Goal: Task Accomplishment & Management: Manage account settings

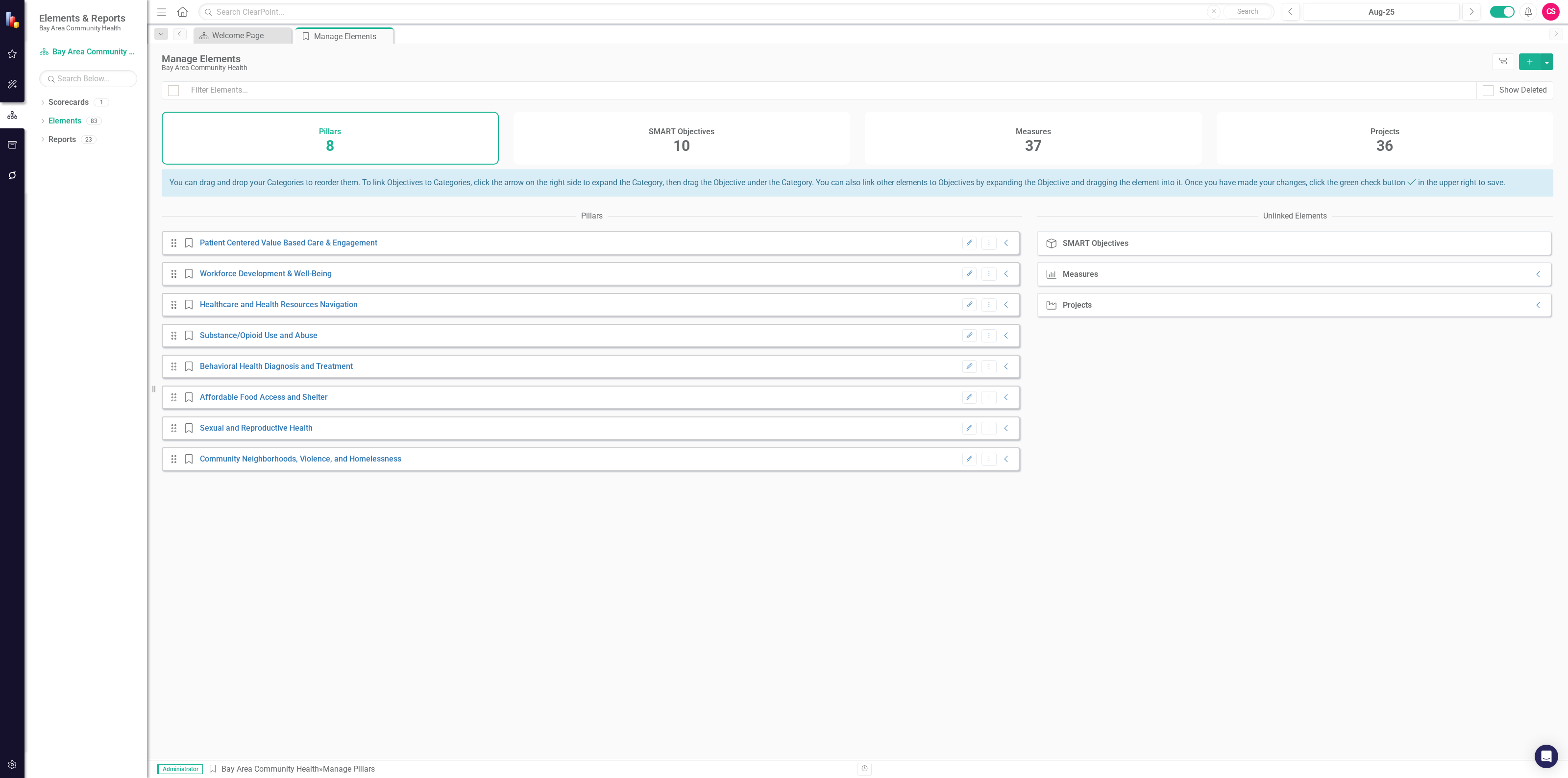
click at [759, 137] on div "SMART Objectives 10" at bounding box center [683, 138] width 337 height 53
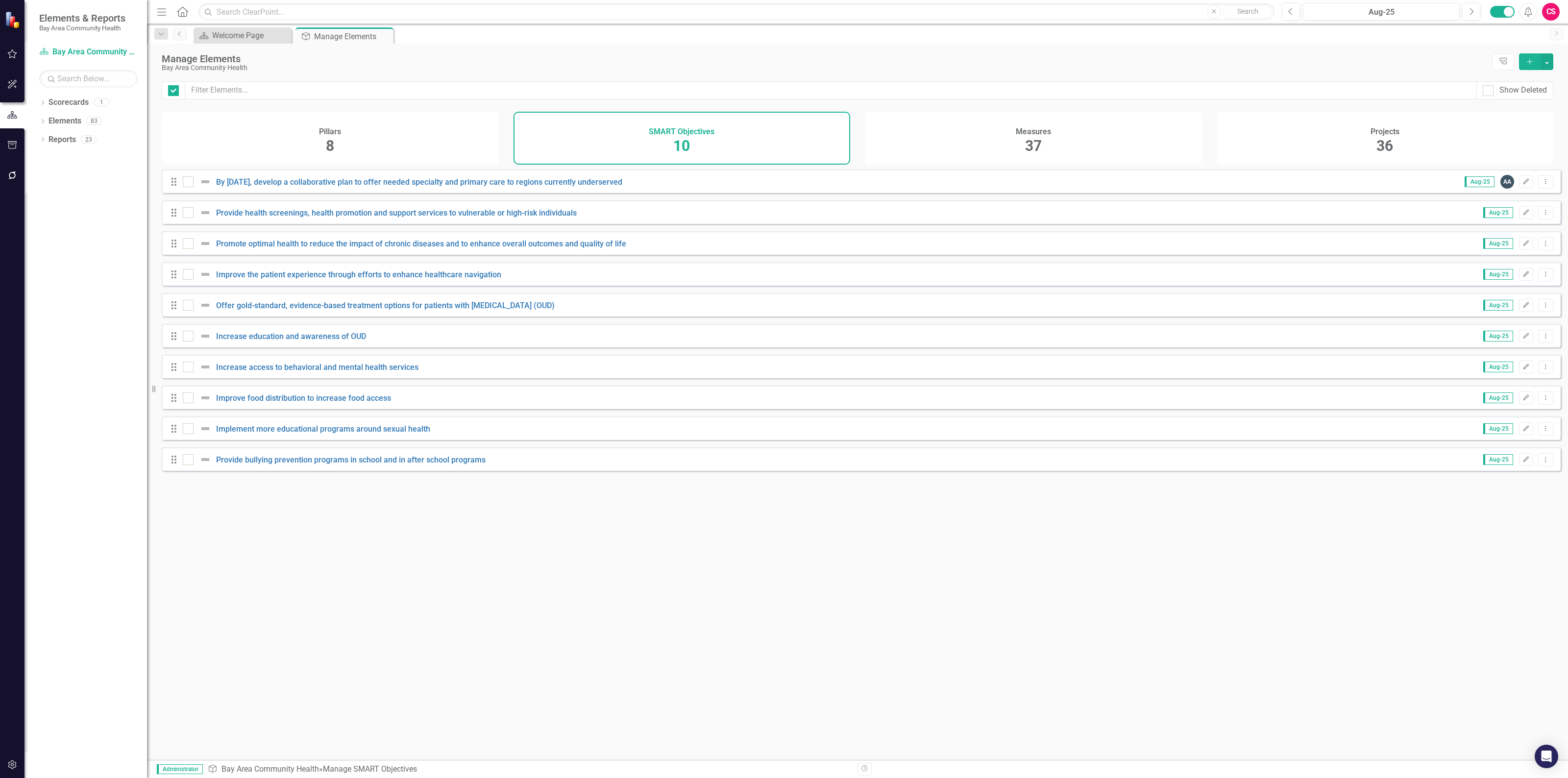
checkbox input "false"
click at [596, 187] on link "By [DATE], develop a collaborative plan to offer needed specialty and primary c…" at bounding box center [419, 182] width 406 height 9
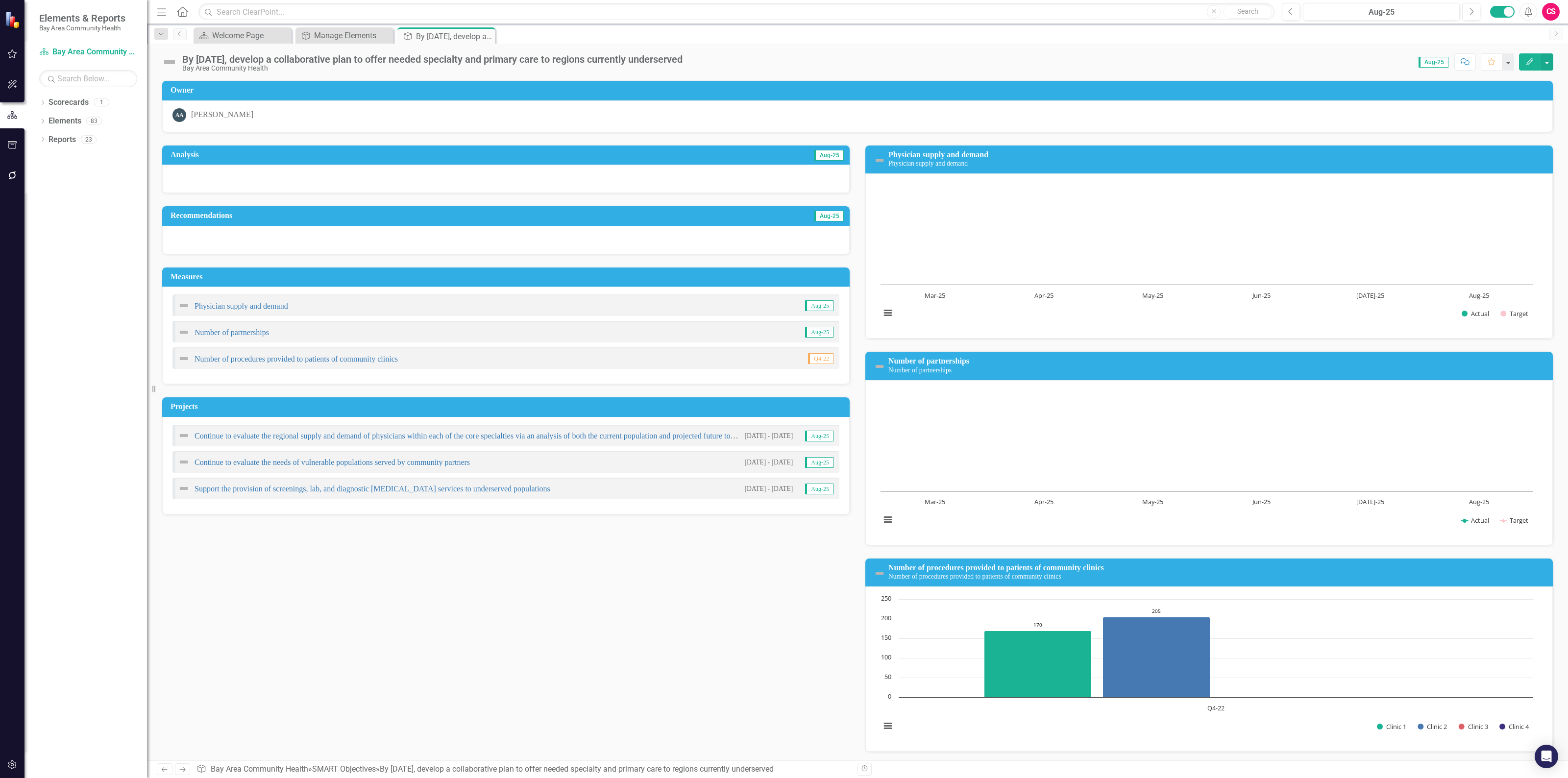
scroll to position [3, 0]
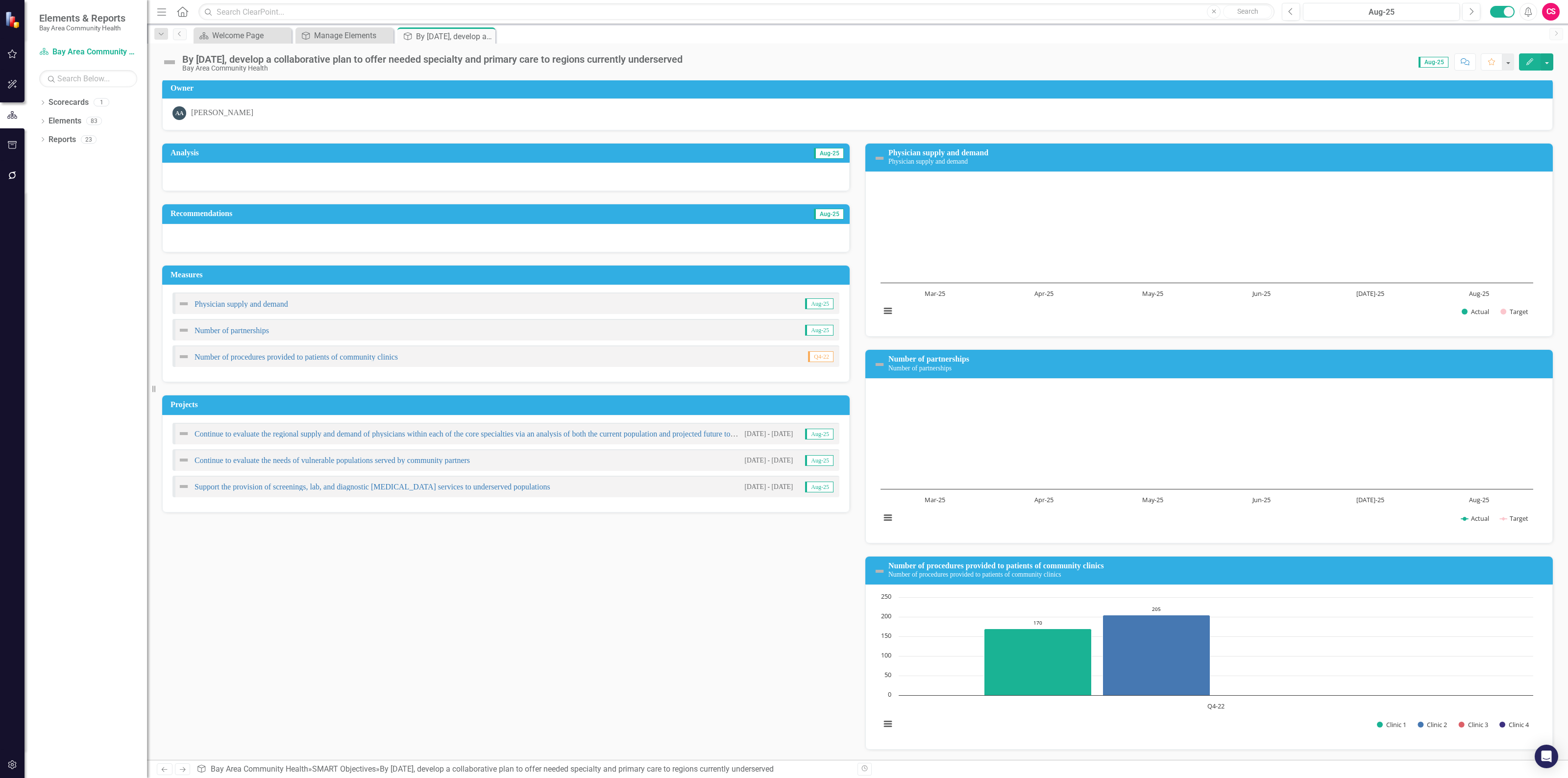
click at [1533, 61] on icon "Edit" at bounding box center [1530, 61] width 9 height 7
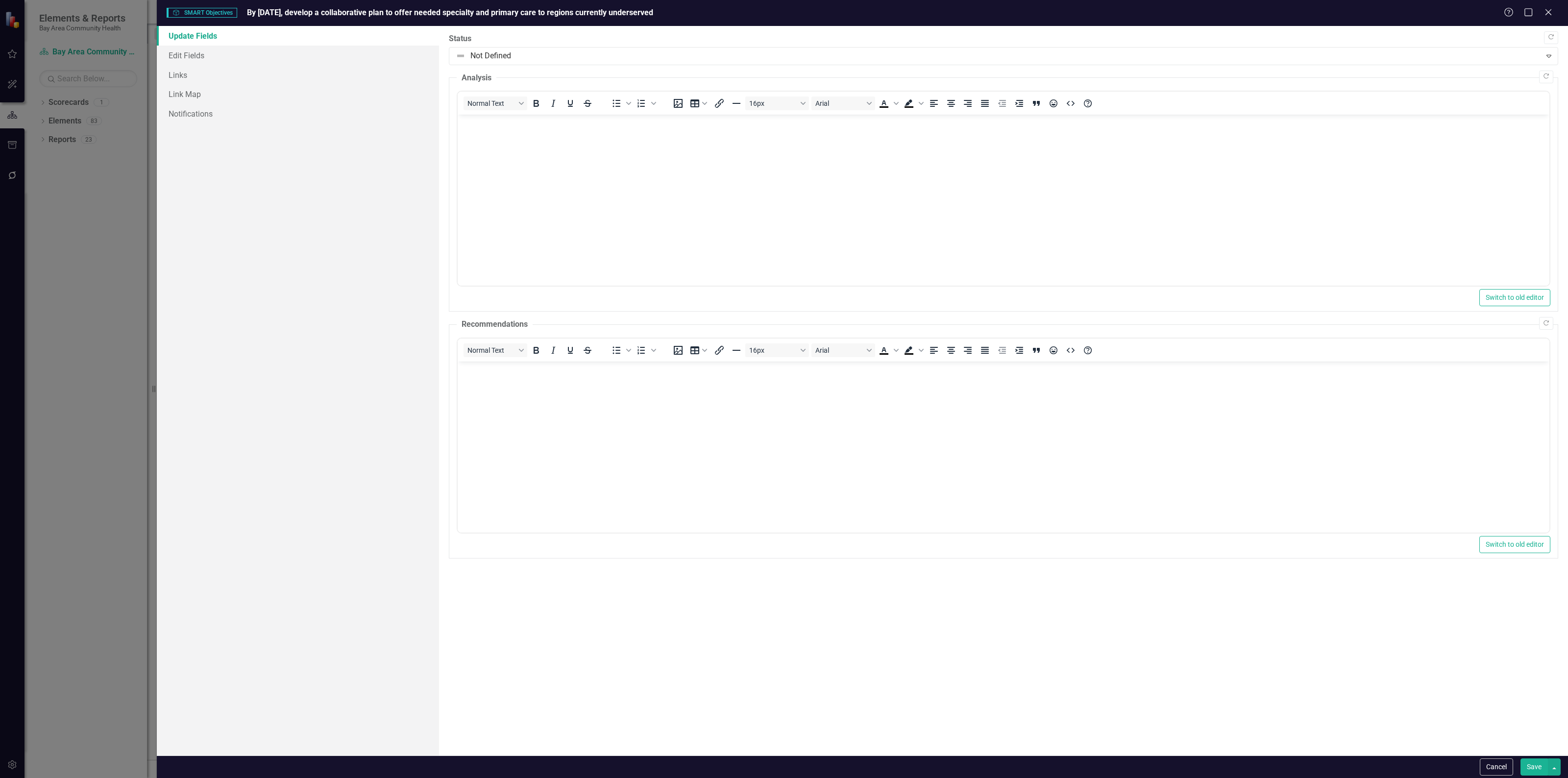
scroll to position [0, 0]
click at [1495, 760] on button "Cancel" at bounding box center [1496, 767] width 34 height 17
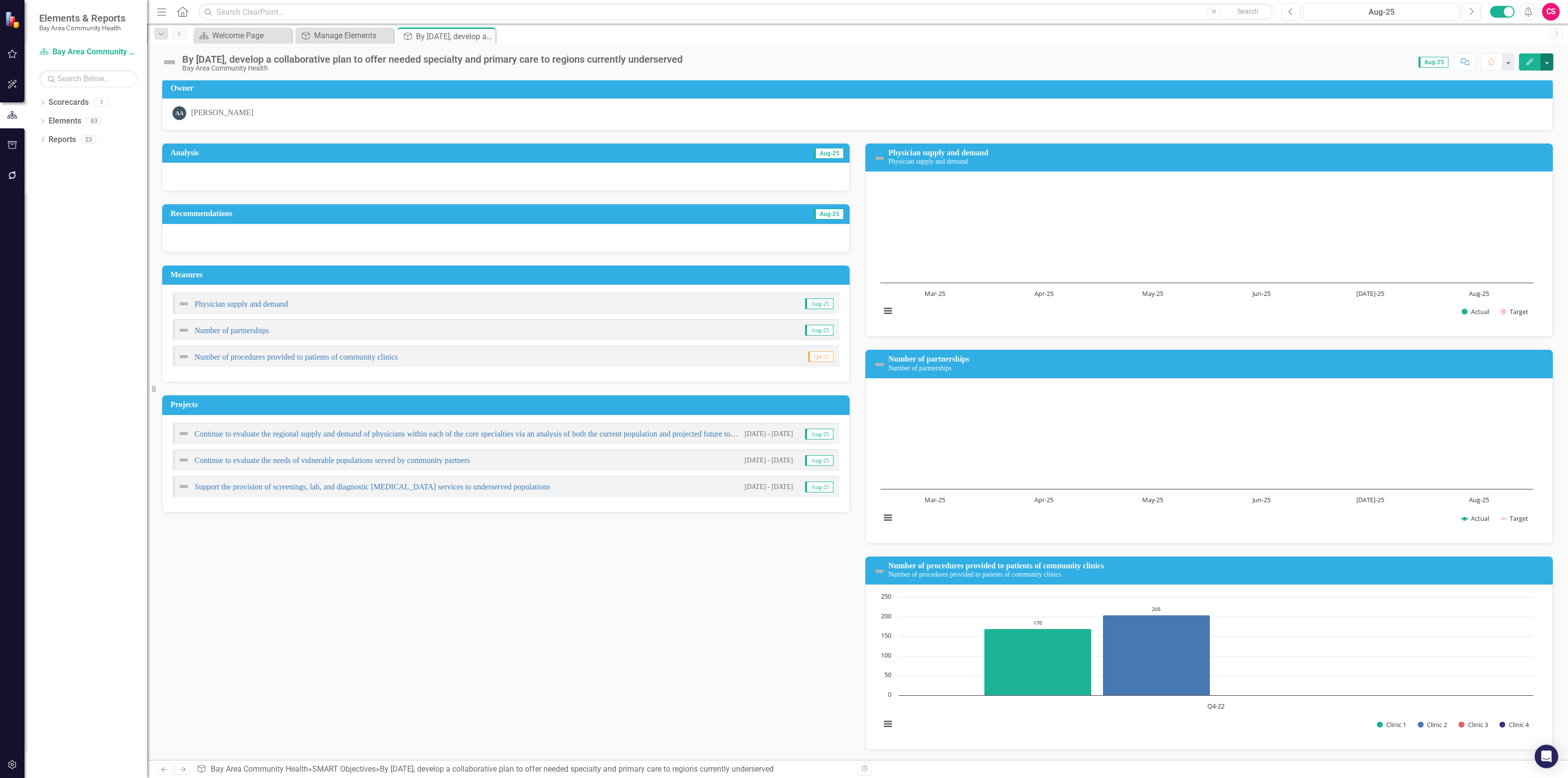
click at [1542, 56] on button "button" at bounding box center [1548, 61] width 13 height 17
click at [1511, 95] on link "Edit Report Edit Layout" at bounding box center [1501, 99] width 102 height 18
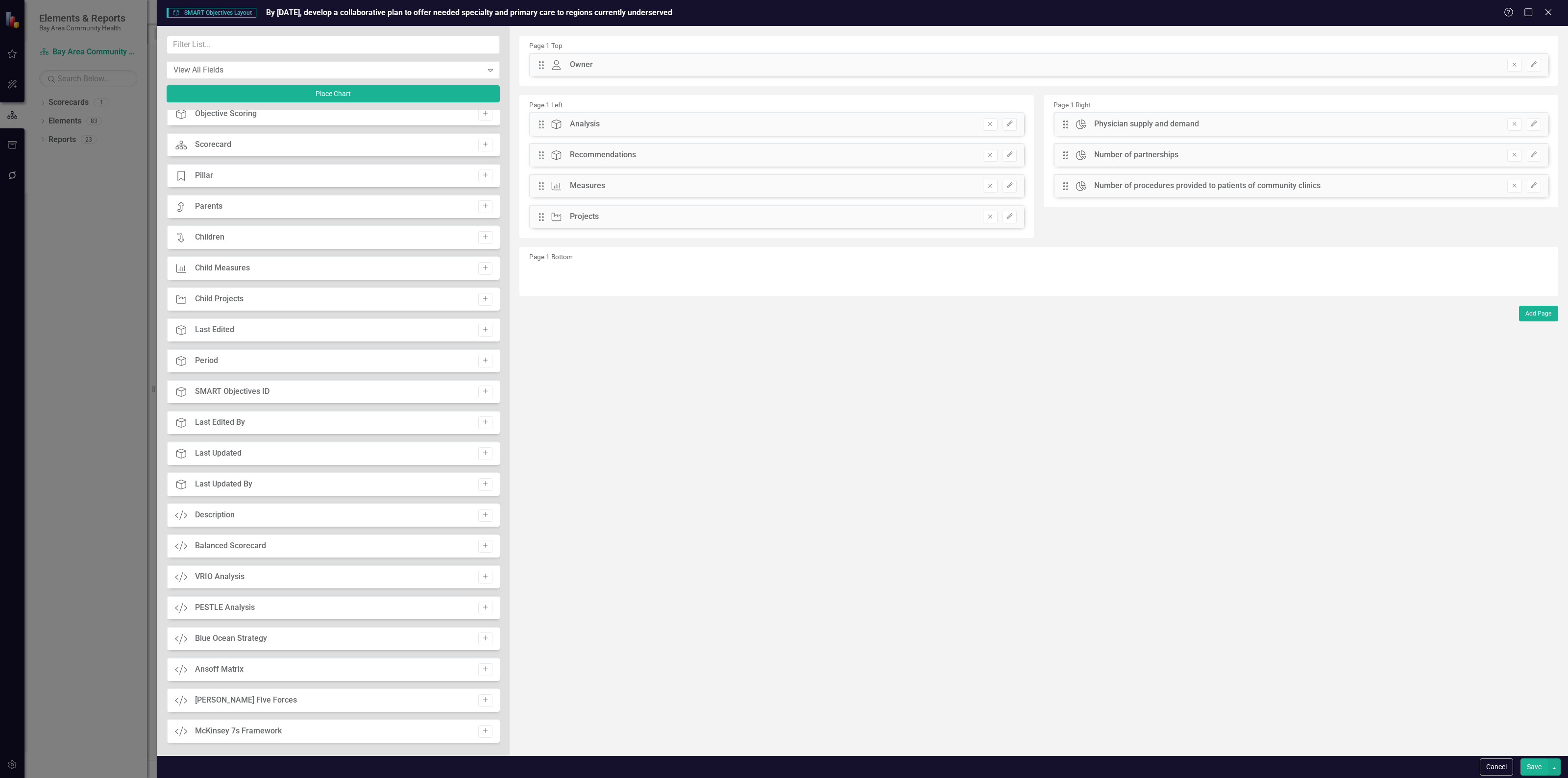
scroll to position [228, 0]
click at [1529, 151] on button "Edit" at bounding box center [1534, 155] width 14 height 13
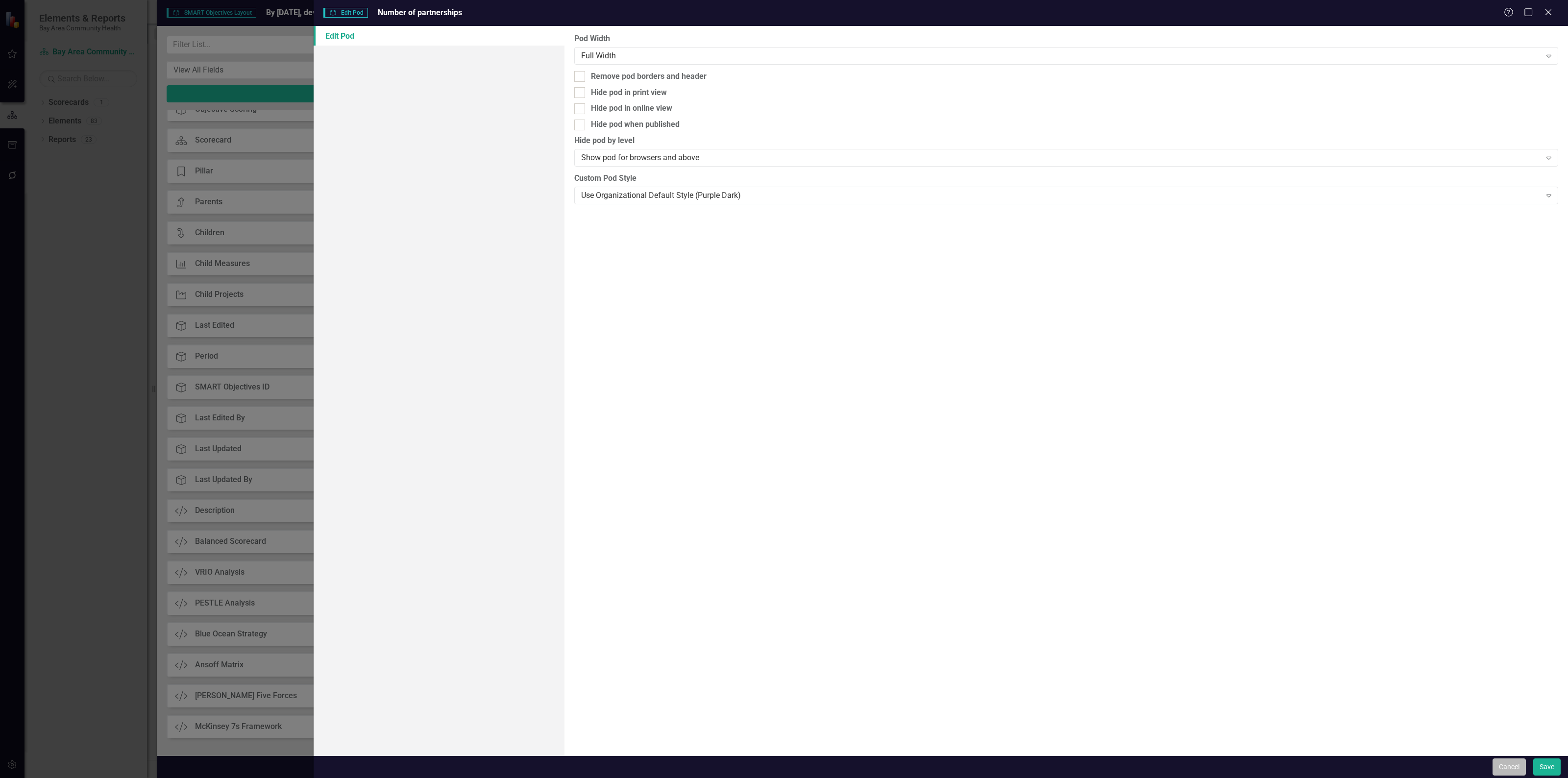
click at [1516, 763] on button "Cancel" at bounding box center [1509, 767] width 34 height 17
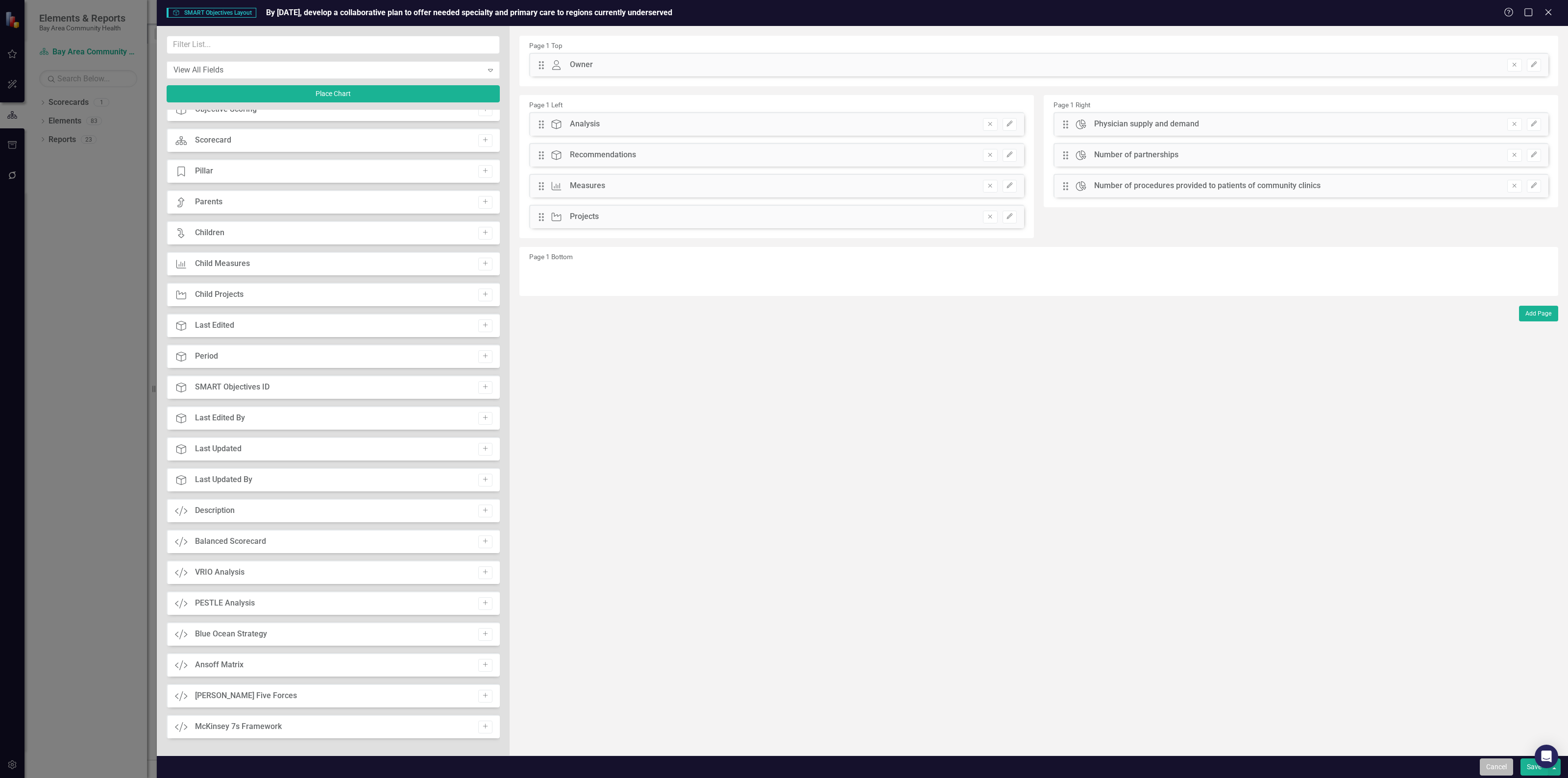
click at [1495, 761] on button "Cancel" at bounding box center [1496, 767] width 34 height 17
